Goal: Task Accomplishment & Management: Complete application form

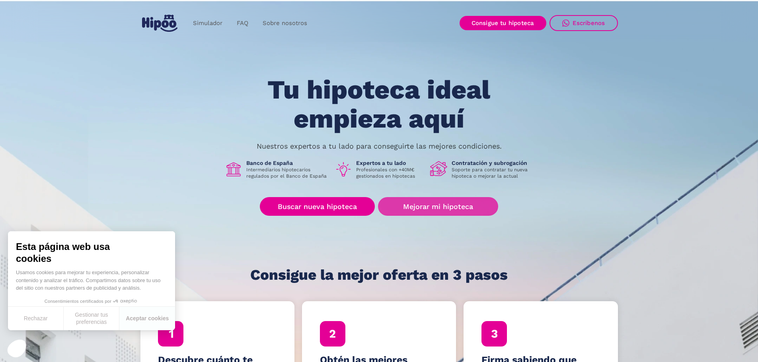
click at [462, 207] on link "Mejorar mi hipoteca" at bounding box center [438, 206] width 120 height 19
click at [437, 208] on link "Mejorar mi hipoteca" at bounding box center [438, 206] width 120 height 19
